Goal: Transaction & Acquisition: Purchase product/service

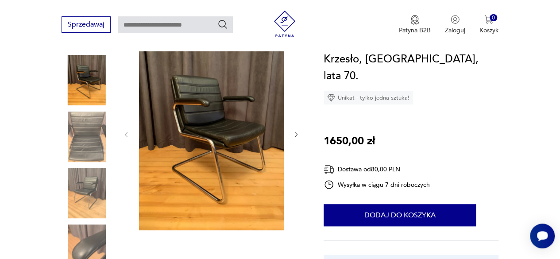
scroll to position [105, 0]
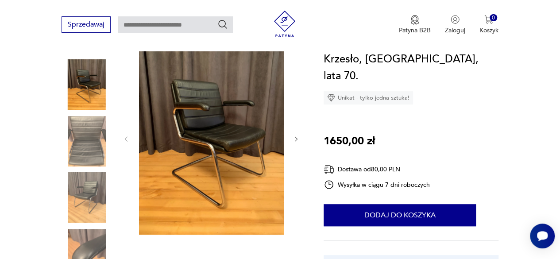
click at [294, 139] on icon "button" at bounding box center [296, 139] width 7 height 7
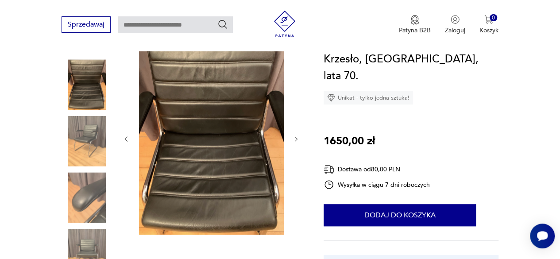
click at [294, 139] on icon "button" at bounding box center [296, 139] width 7 height 7
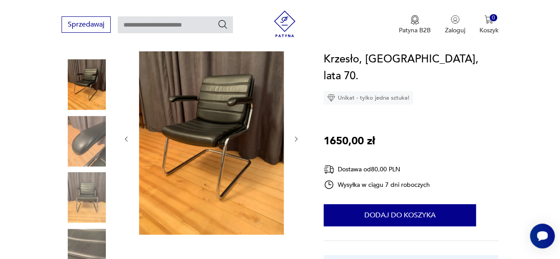
click at [294, 139] on icon "button" at bounding box center [296, 139] width 7 height 7
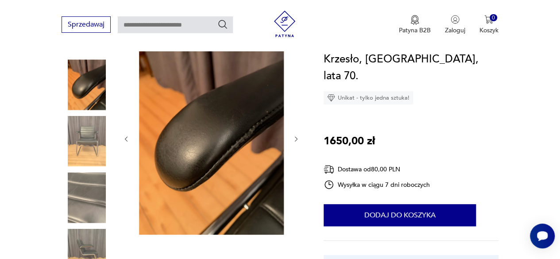
click at [294, 139] on icon "button" at bounding box center [296, 139] width 7 height 7
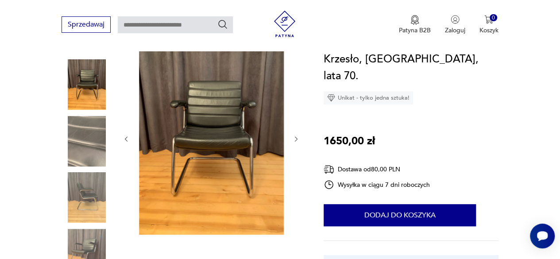
click at [294, 139] on icon "button" at bounding box center [296, 139] width 7 height 7
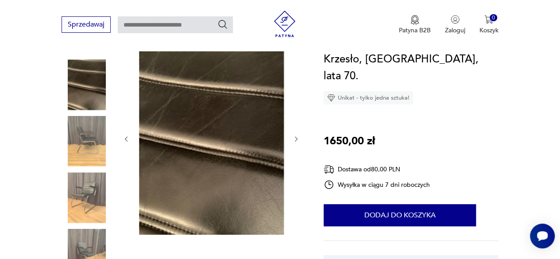
click at [294, 139] on icon "button" at bounding box center [296, 139] width 7 height 7
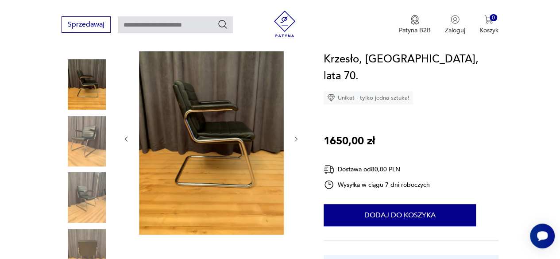
click at [294, 139] on icon "button" at bounding box center [296, 139] width 7 height 7
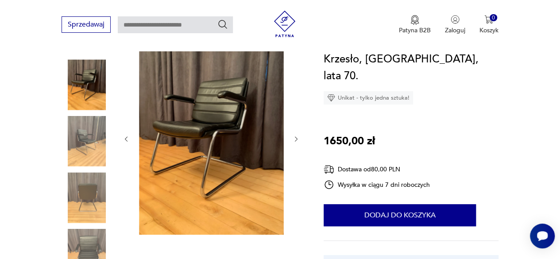
click at [294, 139] on icon "button" at bounding box center [296, 139] width 7 height 7
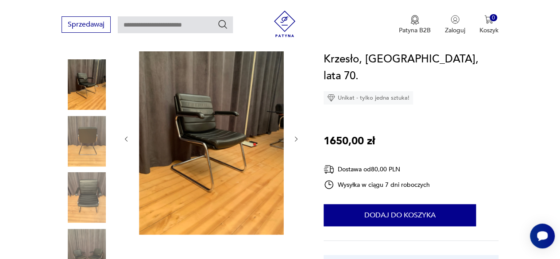
click at [294, 139] on icon "button" at bounding box center [296, 139] width 7 height 7
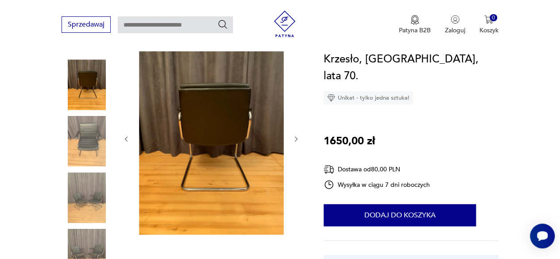
click at [294, 139] on icon "button" at bounding box center [296, 139] width 7 height 7
